Goal: Information Seeking & Learning: Learn about a topic

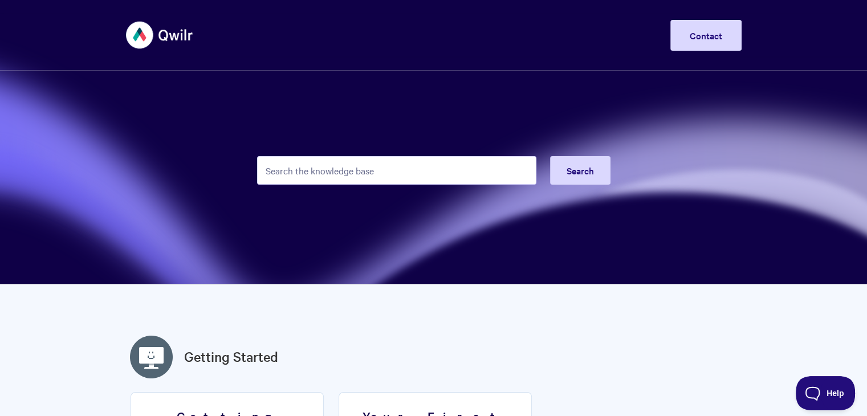
click at [353, 165] on input "Search the knowledge base" at bounding box center [396, 170] width 279 height 29
click at [340, 176] on input "Search the knowledge base" at bounding box center [396, 170] width 279 height 29
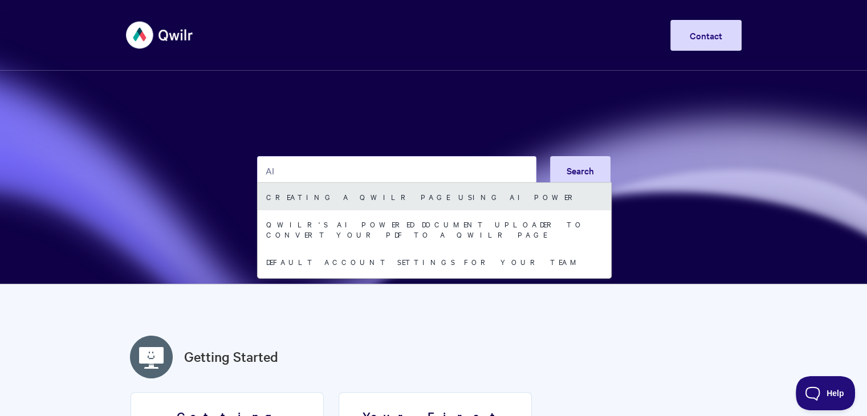
type input "AI"
click at [332, 200] on link "Creating a Qwilr Page using AI Power" at bounding box center [434, 196] width 353 height 27
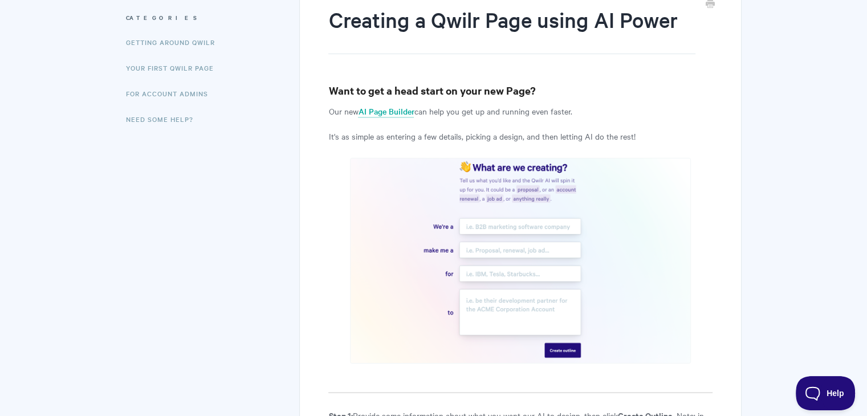
scroll to position [147, 0]
click at [383, 112] on link "AI Page Builder" at bounding box center [386, 110] width 56 height 13
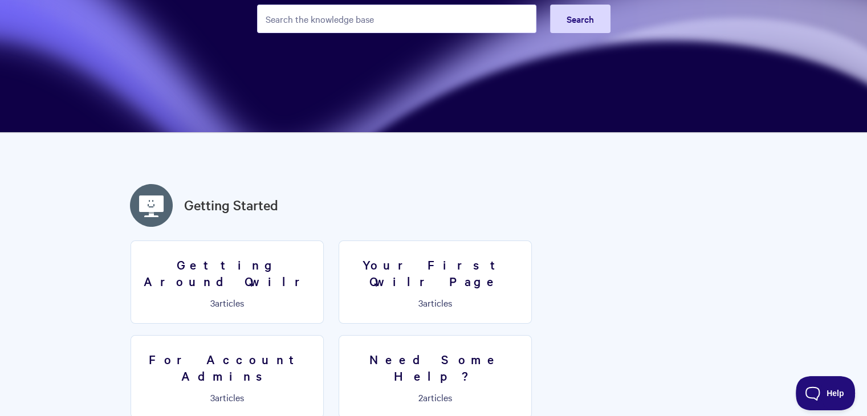
scroll to position [152, 0]
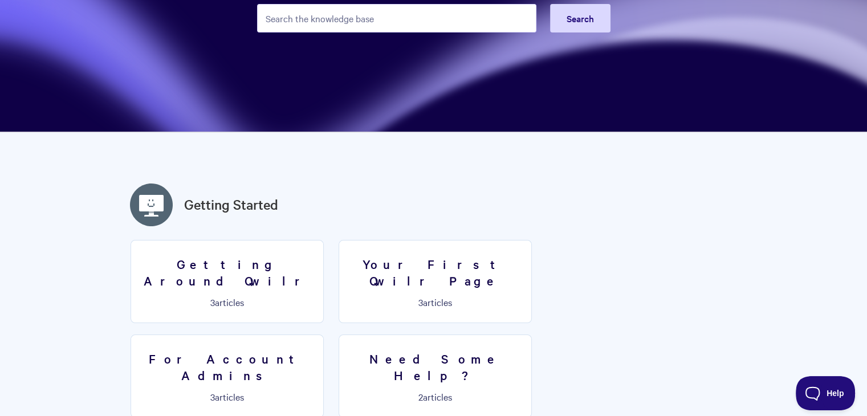
click at [392, 19] on input "Search the knowledge base" at bounding box center [396, 18] width 279 height 29
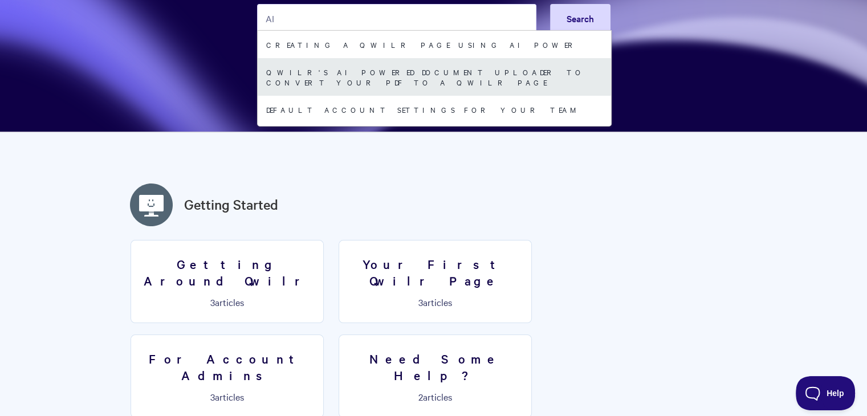
type input "AI"
click at [420, 75] on link "Qwilr's AI Powered Document Uploader to Convert your PDF to a Qwilr Page" at bounding box center [434, 77] width 353 height 38
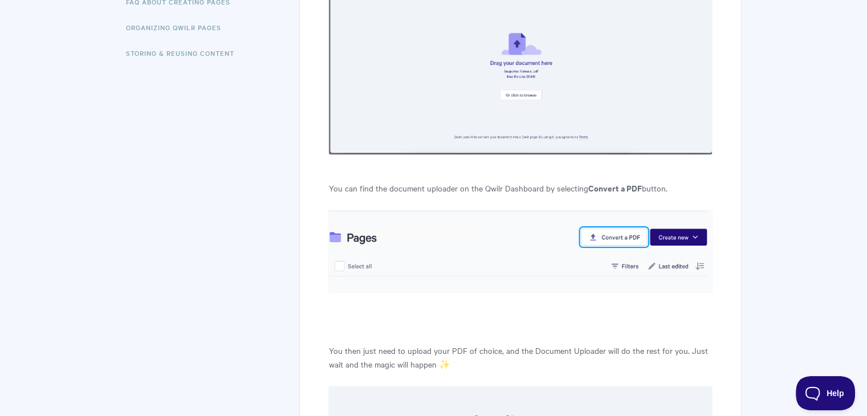
scroll to position [392, 0]
click at [525, 88] on img at bounding box center [520, 64] width 384 height 182
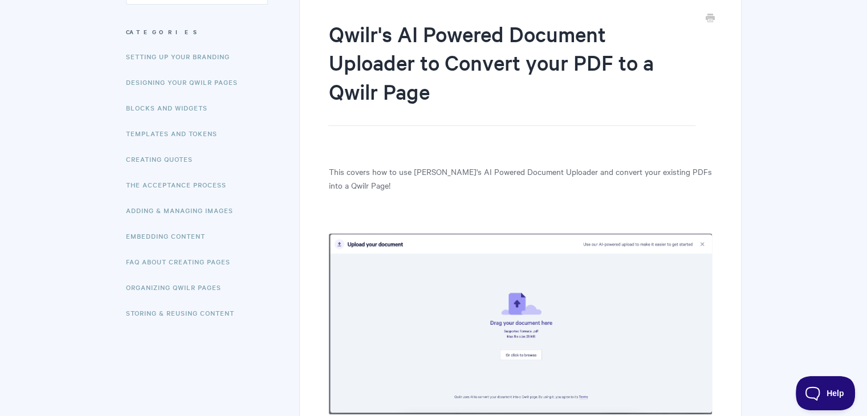
scroll to position [133, 0]
